Goal: Communication & Community: Answer question/provide support

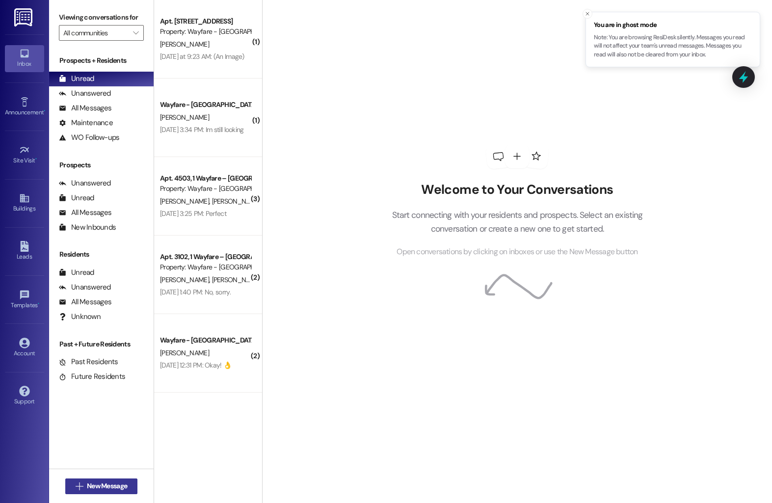
click at [103, 490] on span "New Message" at bounding box center [107, 486] width 40 height 10
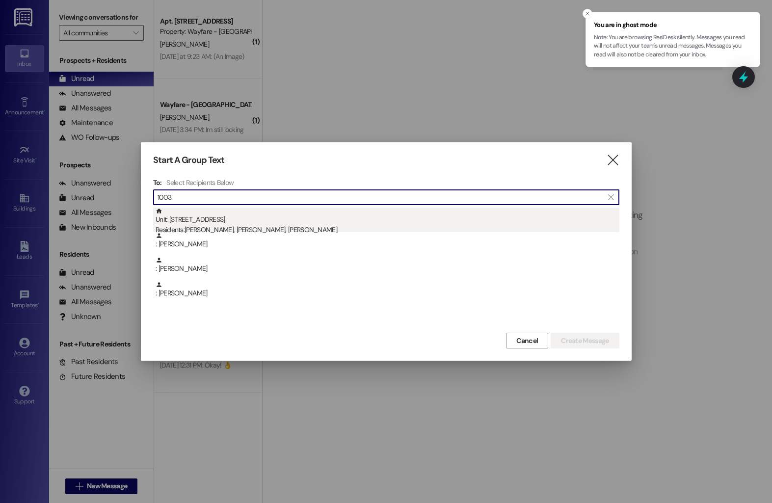
type input "1003"
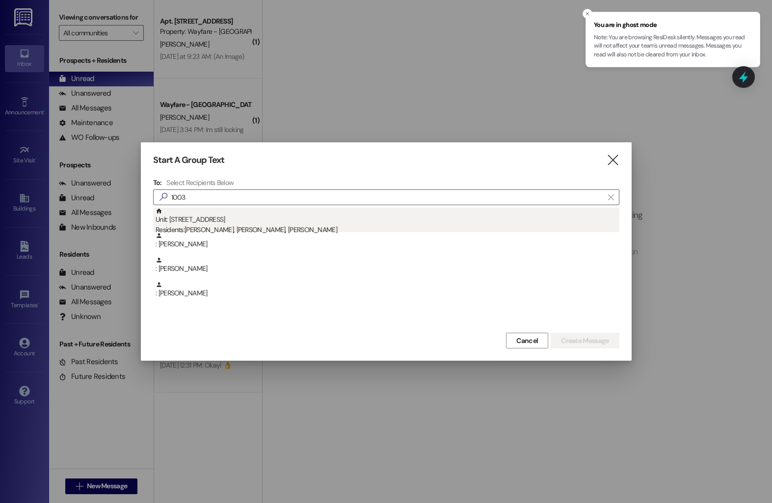
click at [261, 229] on div "Residents: [PERSON_NAME], [PERSON_NAME], [PERSON_NAME]" at bounding box center [388, 230] width 464 height 10
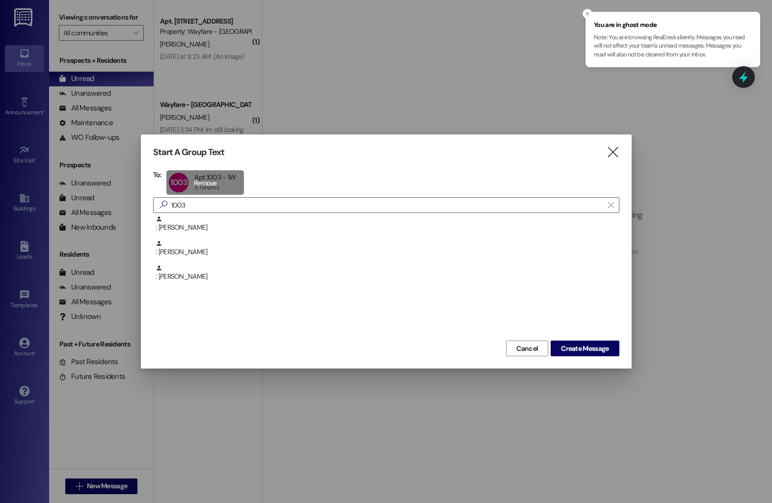
click at [202, 183] on div "1003 Apt 1003 - 1W Apt 1003 - 1W 3 Tenants 3 Tenants click to remove" at bounding box center [205, 182] width 78 height 25
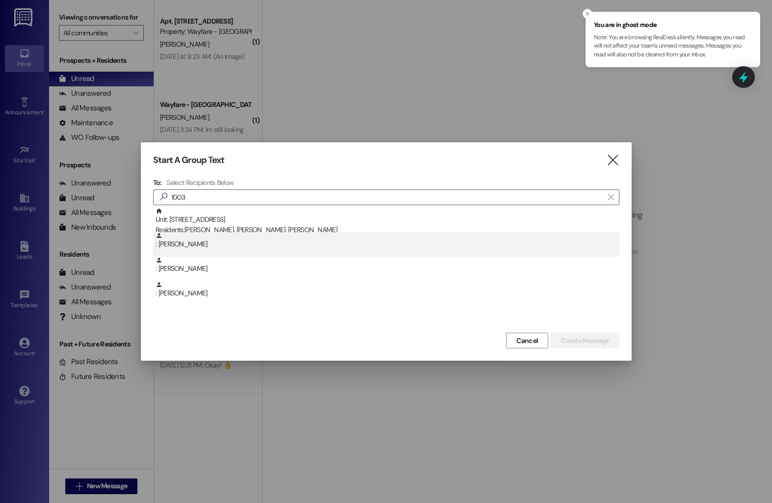
click at [200, 247] on div ": [PERSON_NAME]" at bounding box center [388, 240] width 464 height 17
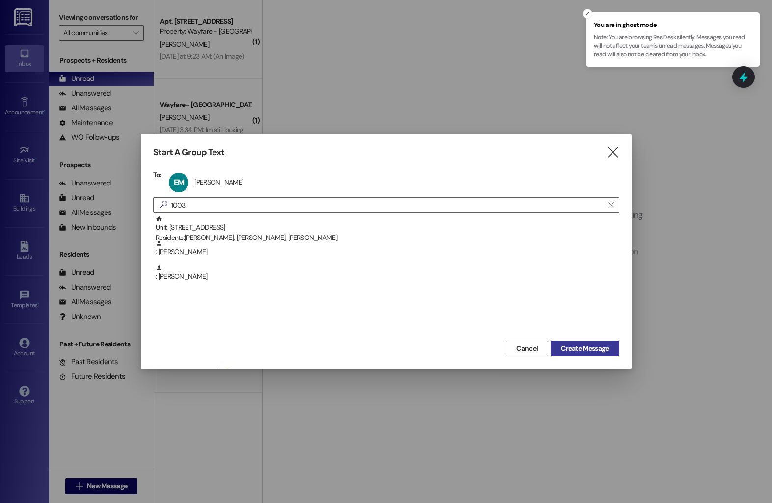
click at [569, 344] on span "Create Message" at bounding box center [585, 349] width 48 height 10
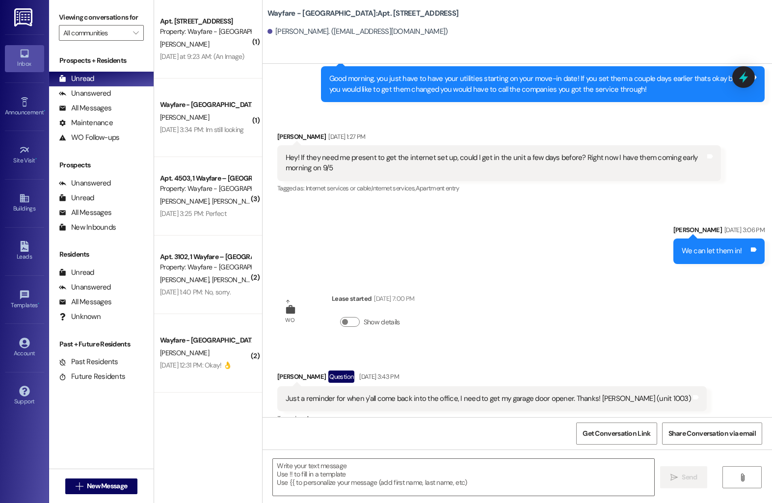
scroll to position [126, 0]
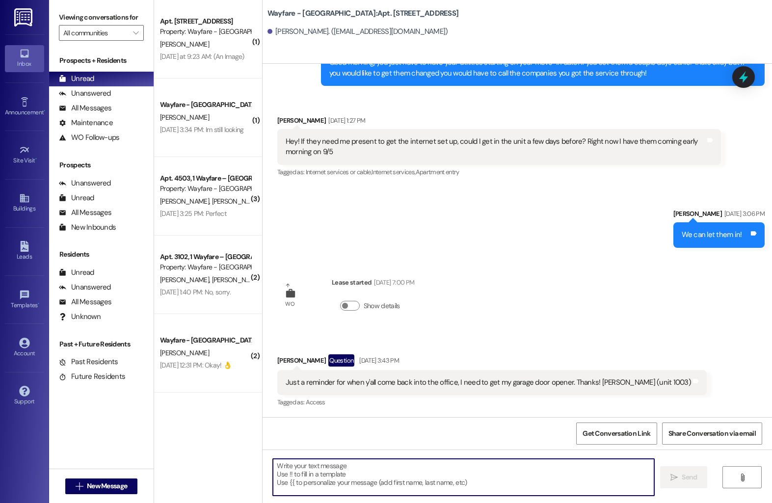
click at [297, 473] on textarea at bounding box center [464, 477] width 382 height 37
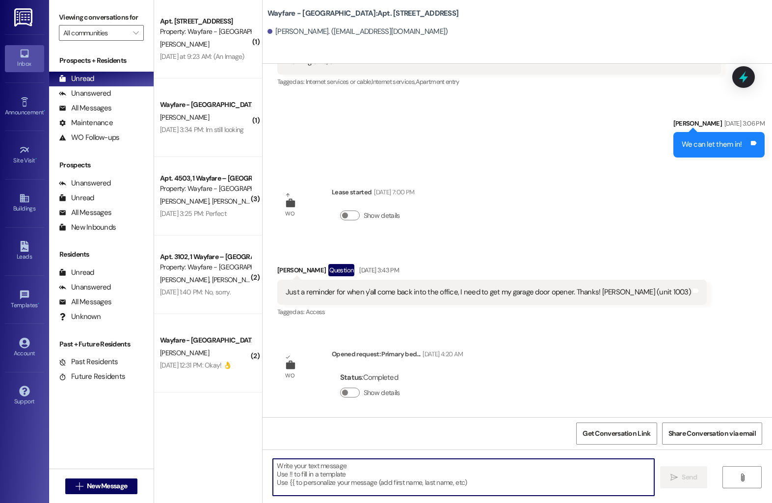
scroll to position [219, 0]
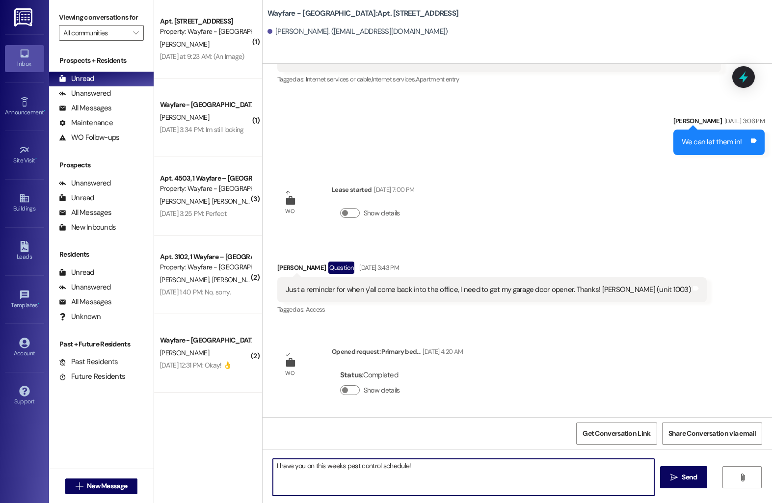
type textarea "I have you on this weeks pest control schedule!"
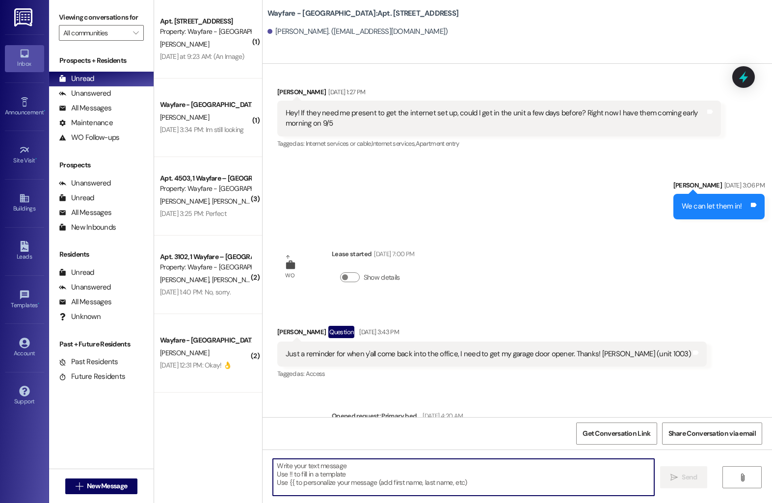
scroll to position [126, 0]
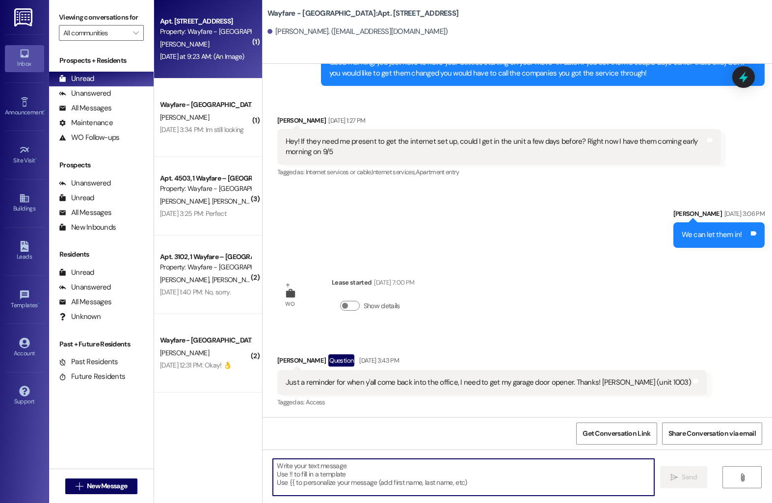
click at [188, 55] on div "[DATE] at 9:23 AM: (An Image) [DATE] at 9:23 AM: (An Image)" at bounding box center [202, 56] width 84 height 9
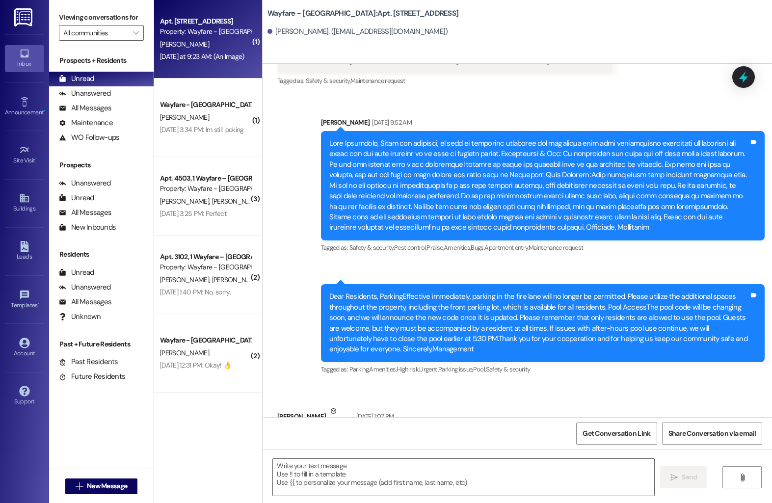
scroll to position [21685, 0]
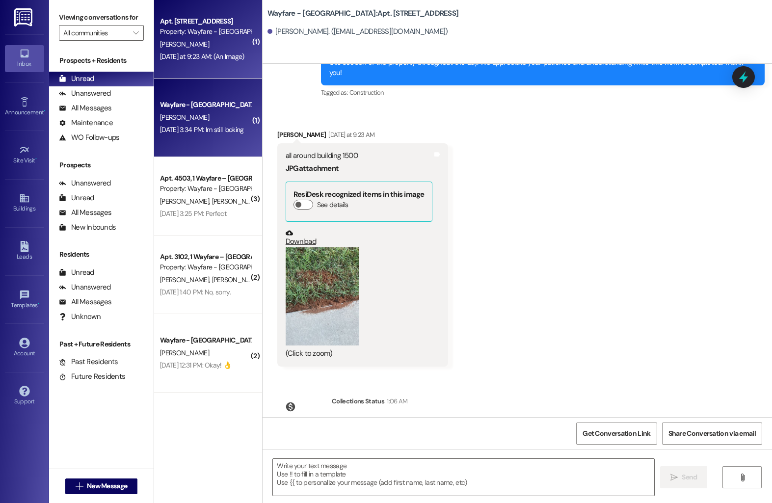
click at [218, 120] on div "[PERSON_NAME]" at bounding box center [205, 117] width 93 height 12
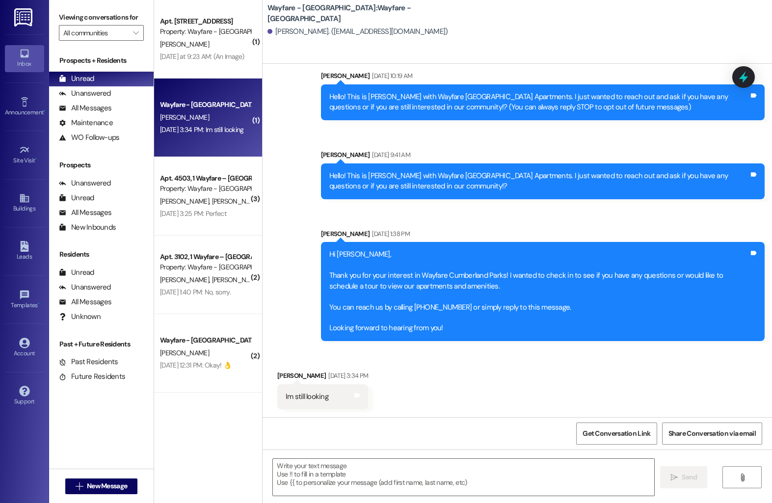
scroll to position [23, 0]
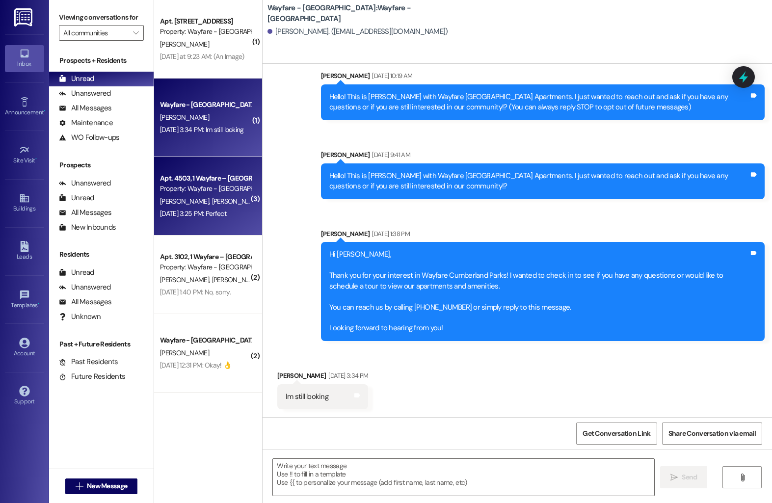
click at [187, 193] on div "Property: Wayfare - [GEOGRAPHIC_DATA]" at bounding box center [205, 189] width 91 height 10
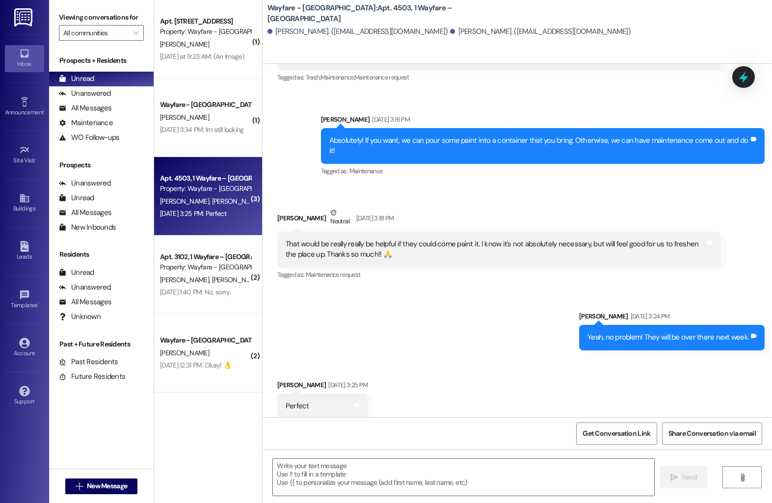
scroll to position [8155, 0]
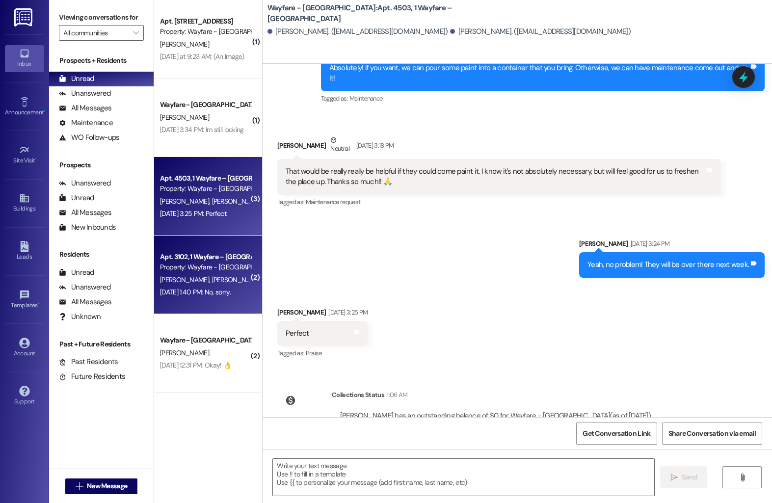
click at [190, 255] on div "Apt. 3102, 1 Wayfare – [GEOGRAPHIC_DATA]" at bounding box center [205, 257] width 91 height 10
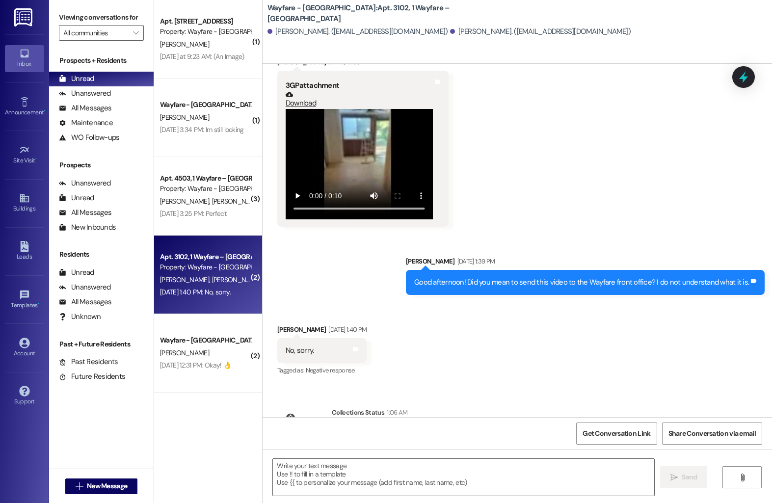
scroll to position [8216, 0]
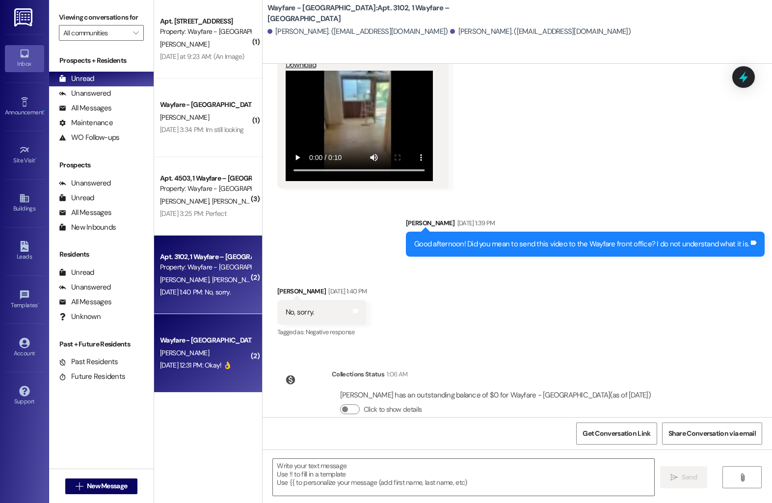
click at [208, 376] on div "Wayfare - [GEOGRAPHIC_DATA] [PERSON_NAME] [DATE] 12:31 PM: Okay! 👌 [DATE] 12:31…" at bounding box center [208, 353] width 108 height 79
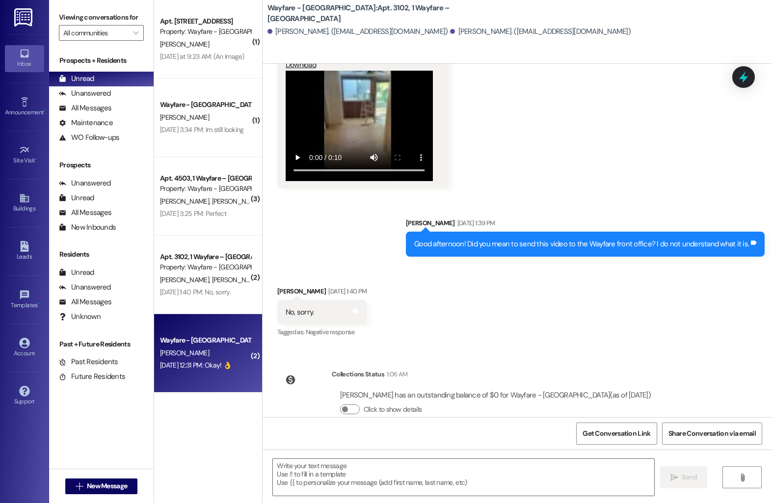
scroll to position [1817, 0]
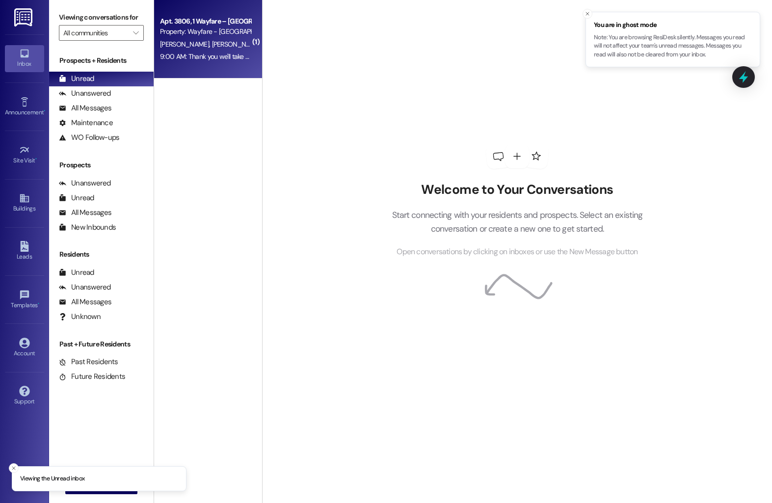
click at [172, 33] on div "Property: Wayfare - [GEOGRAPHIC_DATA]" at bounding box center [205, 32] width 91 height 10
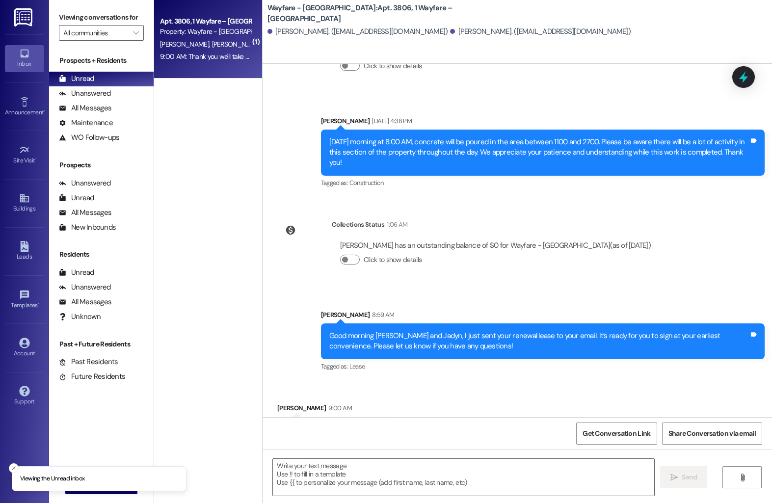
scroll to position [4833, 0]
